Goal: Navigation & Orientation: Find specific page/section

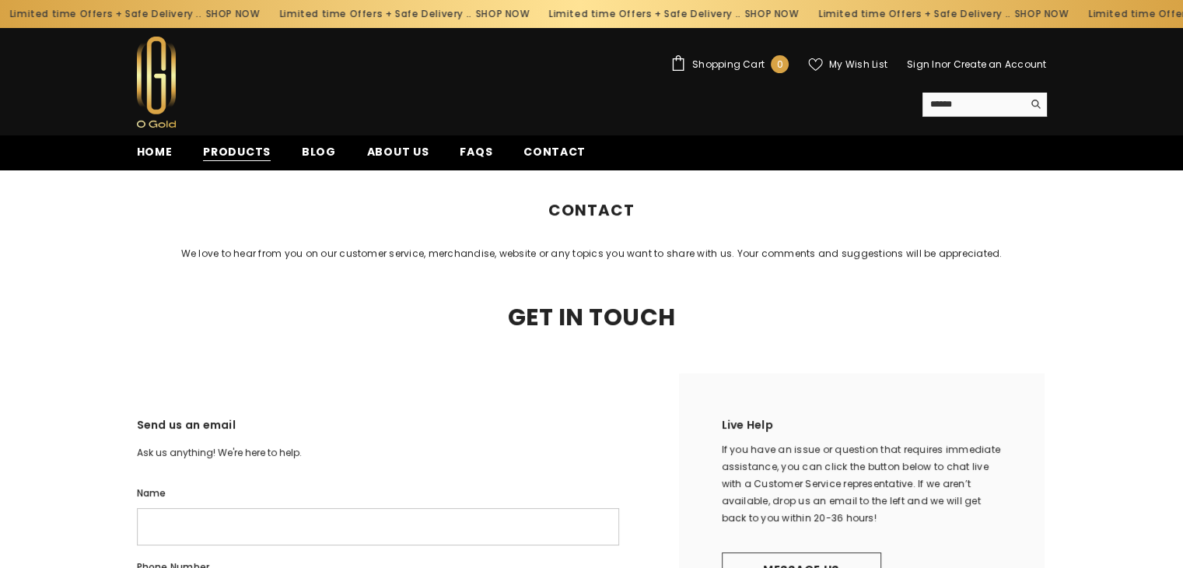
click at [236, 160] on span "Products" at bounding box center [237, 152] width 68 height 16
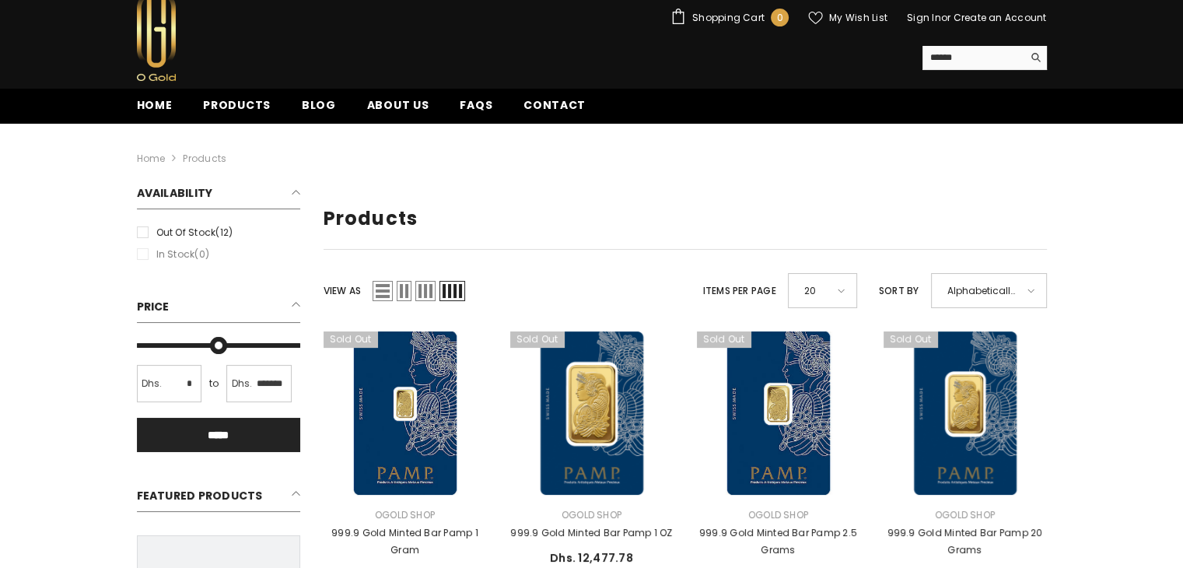
scroll to position [47, 0]
